Goal: Task Accomplishment & Management: Complete application form

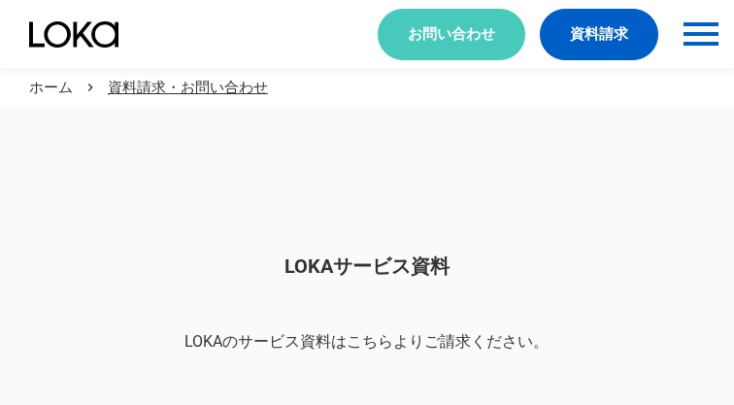
scroll to position [1631, 0]
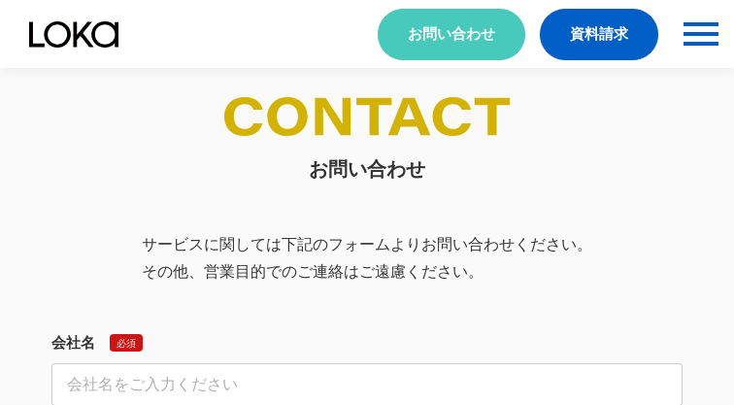
select select "その他"
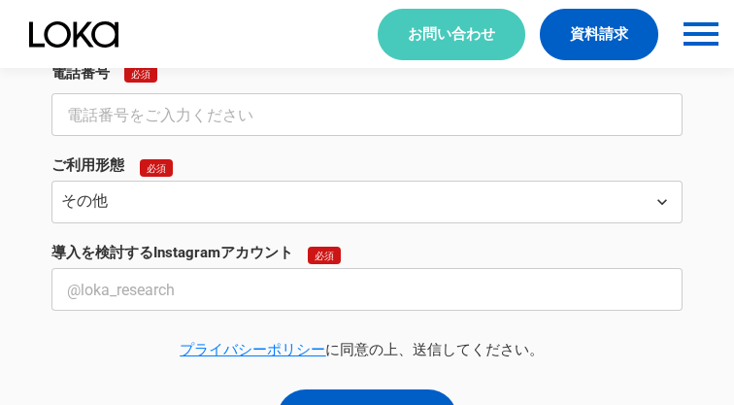
select select "その他"
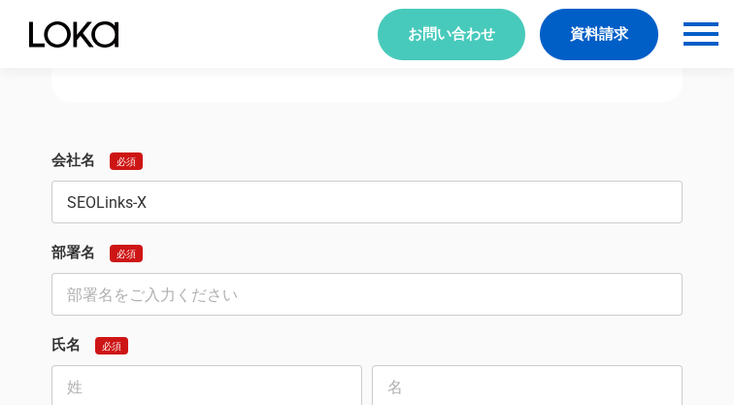
type input "SEOLinks-X"
type input "営業部"
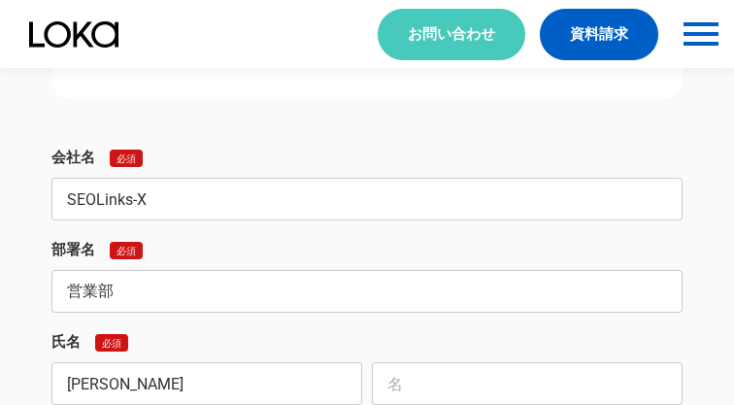
type input "[PERSON_NAME]"
type input "光"
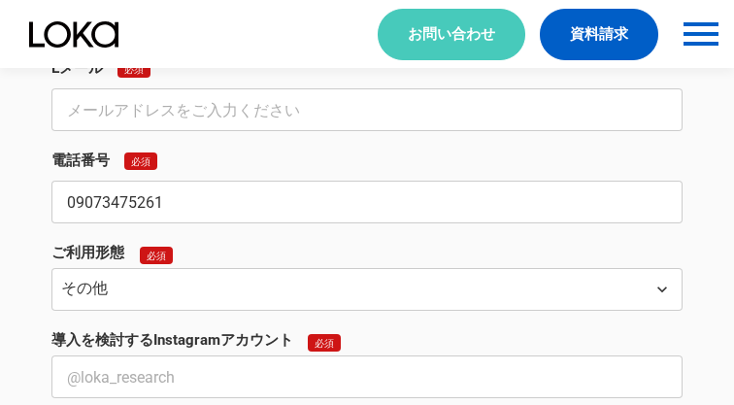
type input "09073475261"
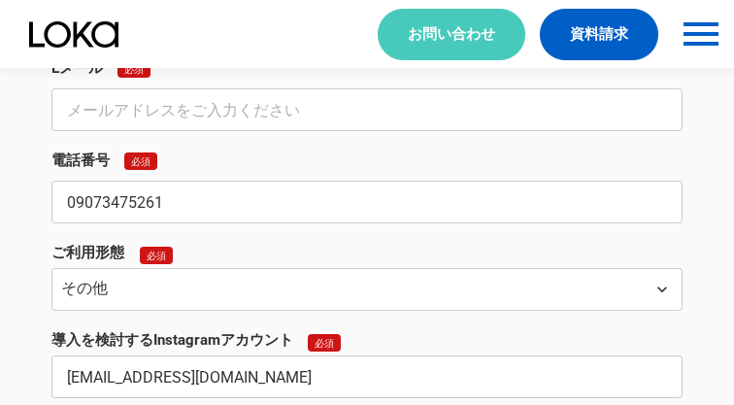
type input "[EMAIL_ADDRESS][DOMAIN_NAME]"
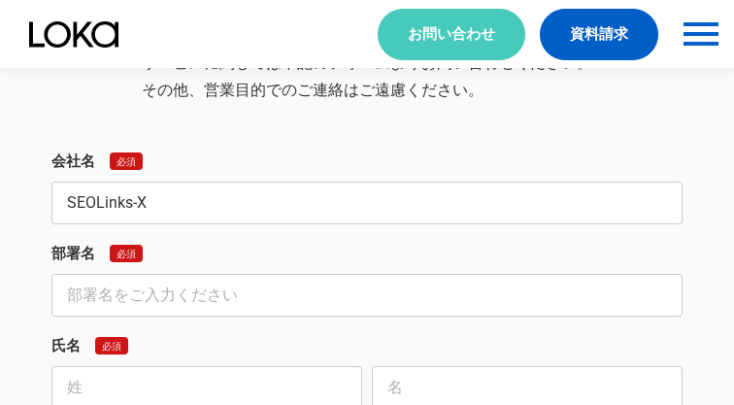
type input "SEOLinks-X"
type input "営業部"
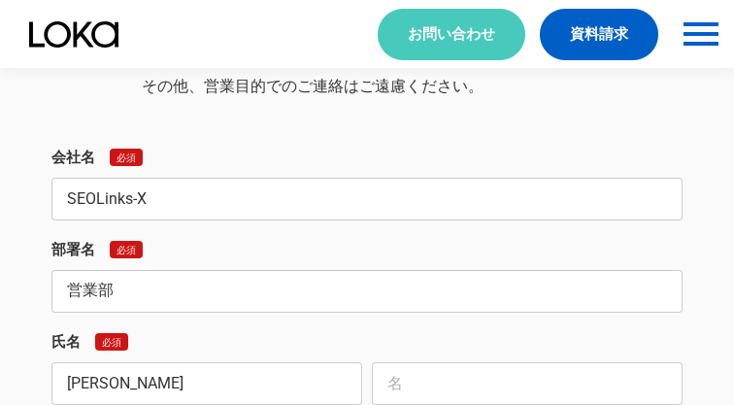
type input "[PERSON_NAME]"
type input "光"
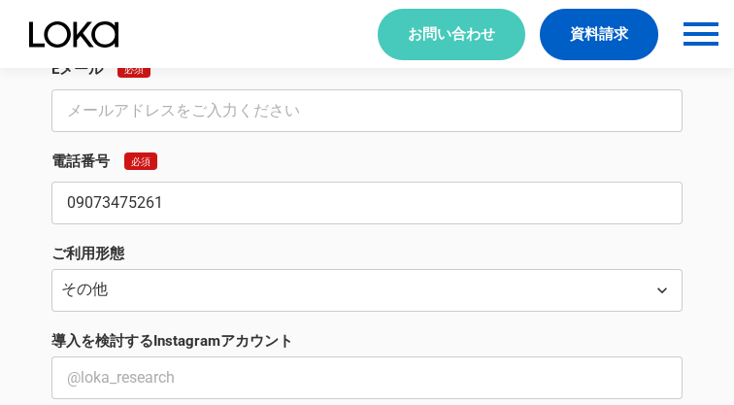
type input "09073475261"
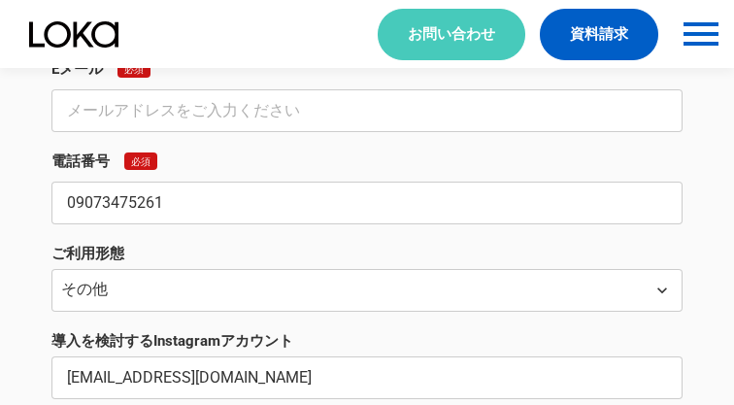
type input "[EMAIL_ADDRESS][DOMAIN_NAME]"
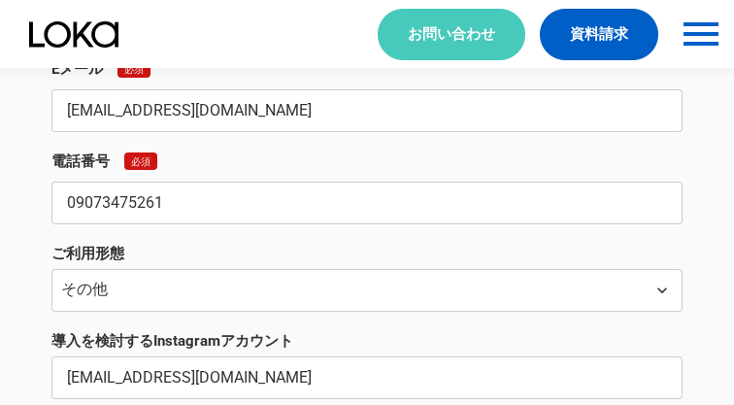
scroll to position [2447, 0]
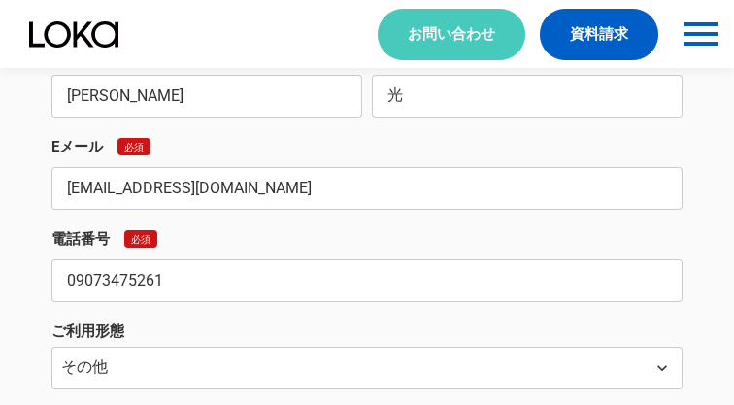
type input "[EMAIL_ADDRESS][DOMAIN_NAME]"
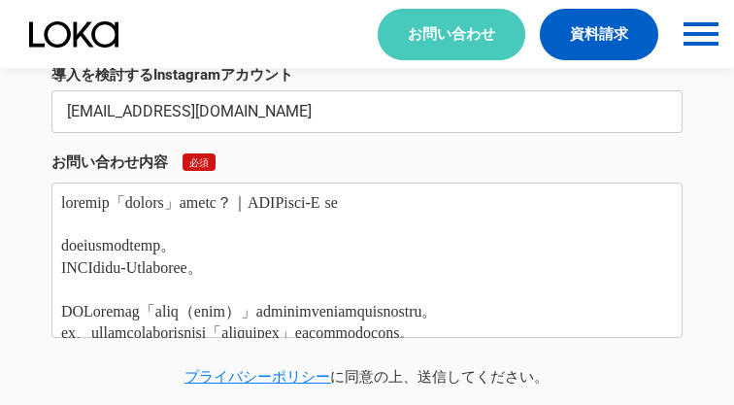
type textarea "loremip「dolors」ametc？｜ADIPisci-E se doeiusmodtemp。 INCIdidu-Utlaboree。 DOLorema…"
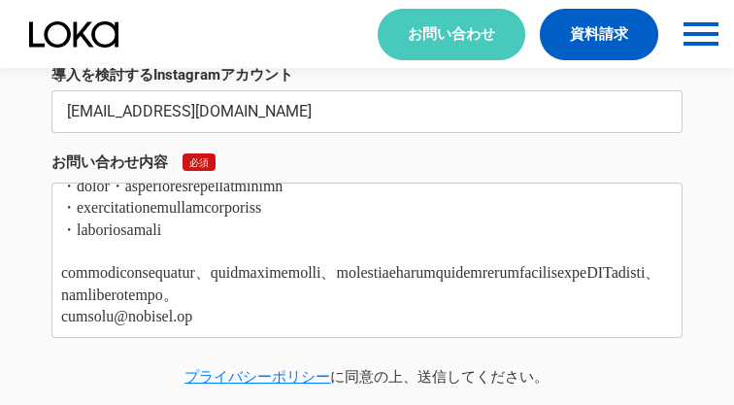
scroll to position [0, 0]
